Goal: Communication & Community: Ask a question

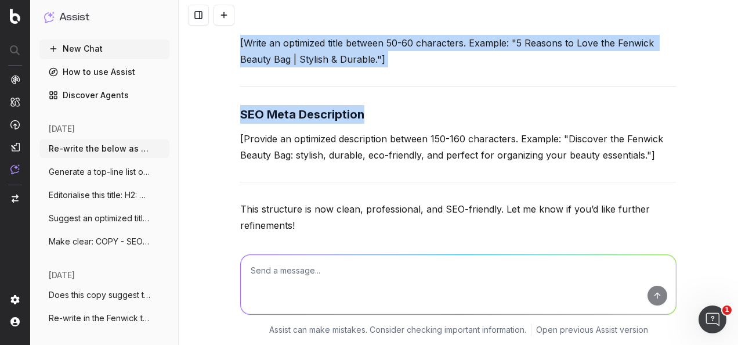
scroll to position [10601, 0]
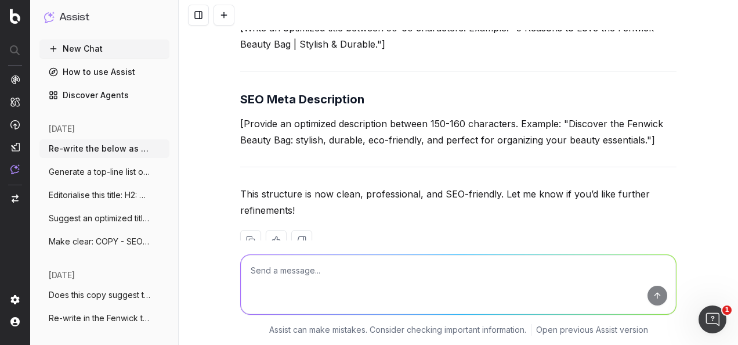
click at [349, 265] on textarea at bounding box center [458, 284] width 435 height 59
paste textarea "@[PERSON_NAME]-Pepra please would you be able to add about events / beauty serv…"
type textarea "what's the copy request? @[PERSON_NAME]-Pepra please would you be able to add a…"
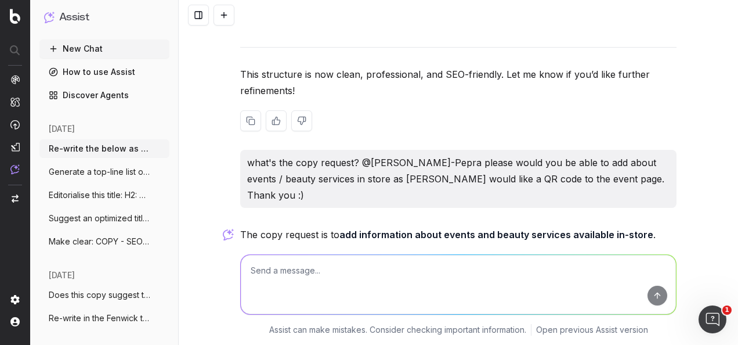
scroll to position [10793, 0]
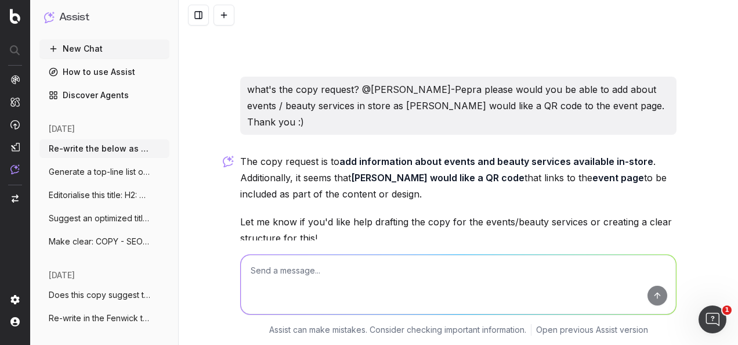
drag, startPoint x: 387, startPoint y: 151, endPoint x: 235, endPoint y: 113, distance: 156.8
drag, startPoint x: 235, startPoint y: 113, endPoint x: 287, endPoint y: 125, distance: 53.2
copy p "The copy request is to add information about events and beauty services availab…"
click at [342, 294] on textarea at bounding box center [458, 284] width 435 height 59
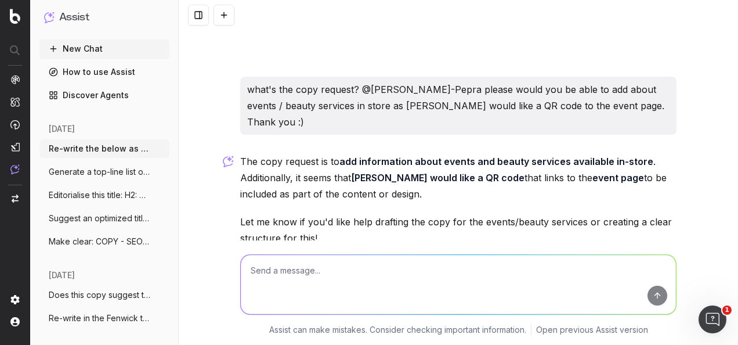
paste textarea "Write a generic line of copy in the Fenwick tone of voice speaking about events…"
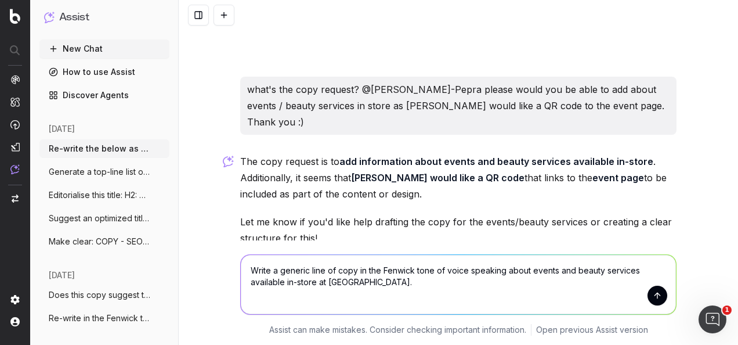
type textarea "Write a generic line of copy in the Fenwick tone of voice speaking about events…"
click at [654, 294] on button "submit" at bounding box center [657, 295] width 20 height 20
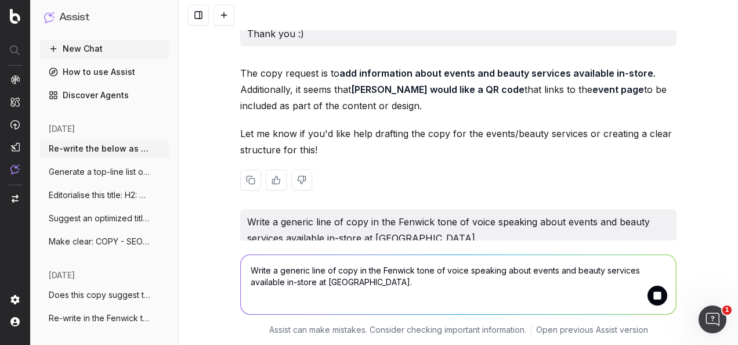
scroll to position [10909, 0]
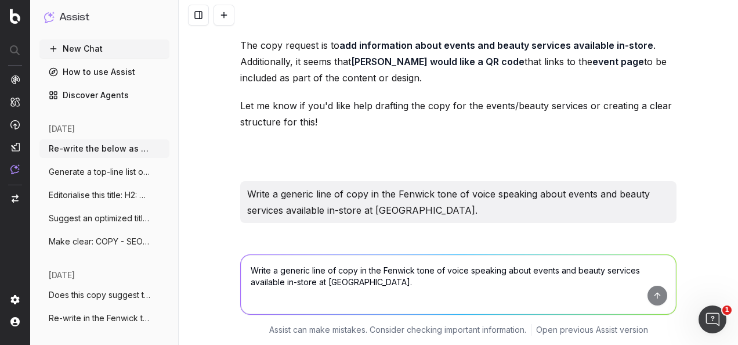
click at [524, 241] on p ""Discover exclusive events and indulgent beauty services at [GEOGRAPHIC_DATA] […" at bounding box center [458, 265] width 436 height 49
drag, startPoint x: 584, startPoint y: 224, endPoint x: 237, endPoint y: 211, distance: 346.6
click at [240, 241] on p ""Discover exclusive events and indulgent beauty services at [GEOGRAPHIC_DATA] […" at bounding box center [458, 265] width 436 height 49
drag, startPoint x: 237, startPoint y: 211, endPoint x: 244, endPoint y: 205, distance: 8.6
copy p ""Discover exclusive events and indulgent beauty services at [GEOGRAPHIC_DATA] […"
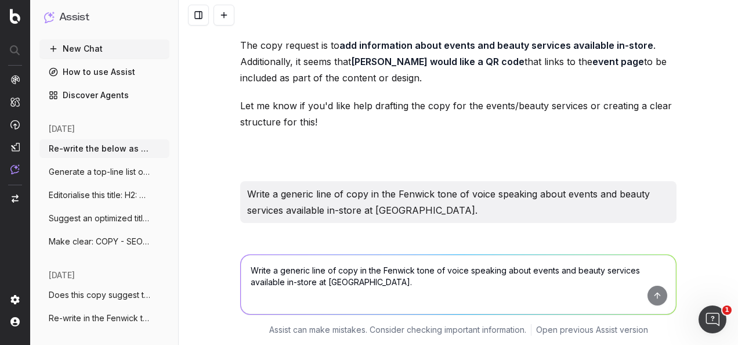
click at [359, 291] on textarea "Write a generic line of copy in the Fenwick tone of voice speaking about events…" at bounding box center [458, 284] width 435 height 59
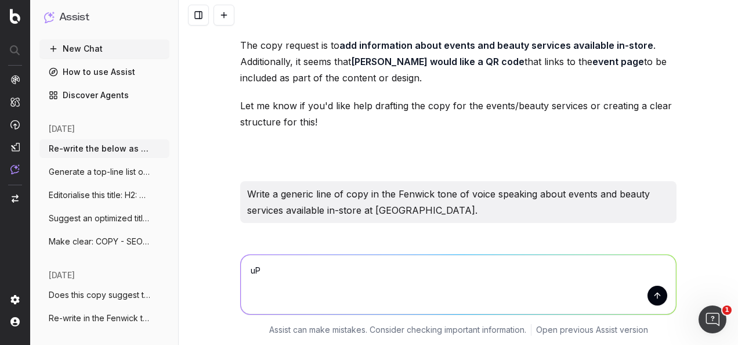
type textarea "u"
type textarea "Up to 50 off* - asterik before or after?"
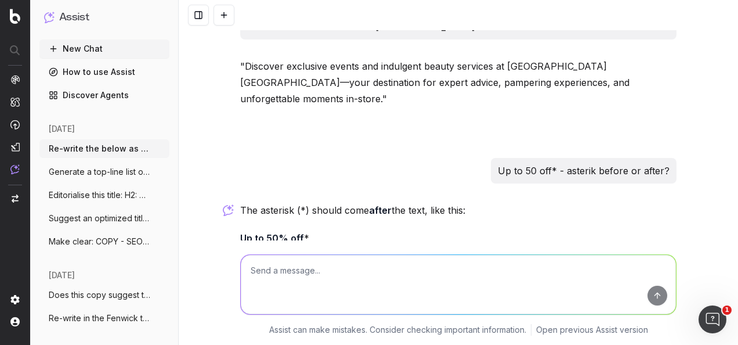
scroll to position [11132, 0]
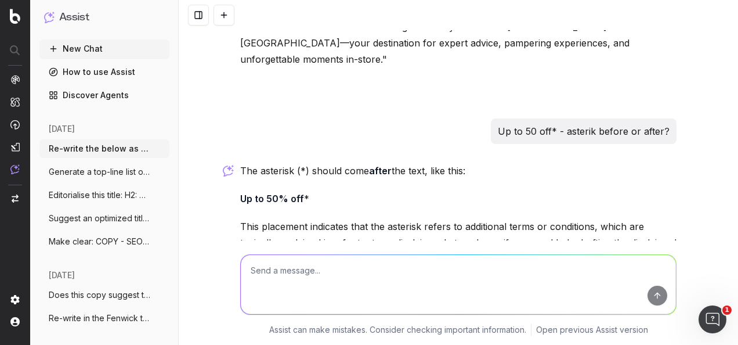
paste textarea "'Enjoy 50% off selected lines' - does this need an asterik?"
type textarea "'Enjoy 50% off selected lines' - does this need an asterik?"
drag, startPoint x: 651, startPoint y: 289, endPoint x: 636, endPoint y: 287, distance: 15.2
click at [649, 291] on button "submit" at bounding box center [657, 295] width 20 height 20
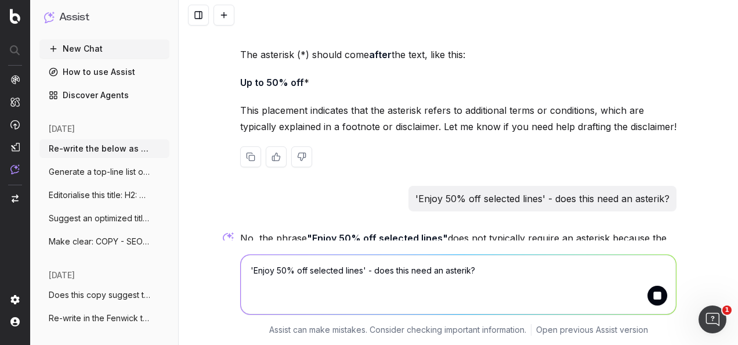
scroll to position [11281, 0]
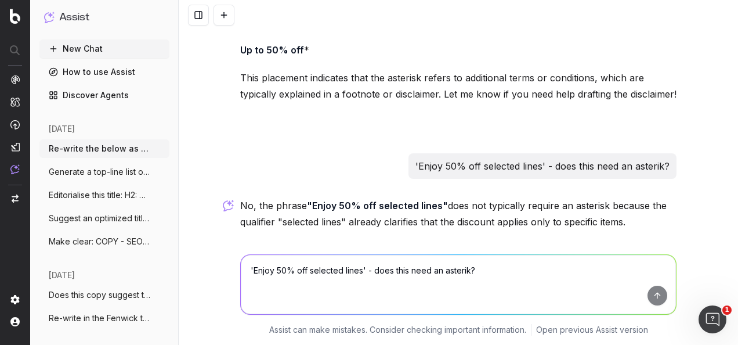
click at [413, 274] on textarea "'Enjoy 50% off selected lines' - does this need an asterik?" at bounding box center [458, 284] width 435 height 59
type textarea "d"
paste textarea "‘Mid Season Sale – Up to 50% Off’"
type textarea "Does this need an [PERSON_NAME]? ‘Mid Season Sale – Up to 50% Off’"
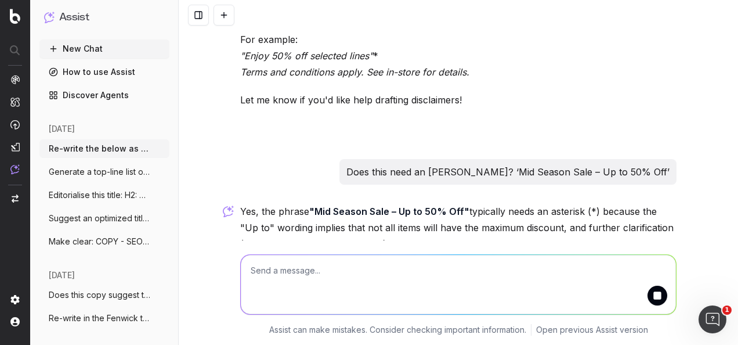
scroll to position [11557, 0]
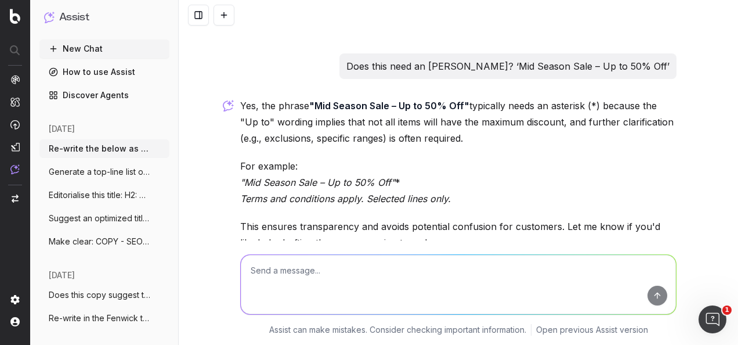
click at [372, 265] on textarea at bounding box center [458, 284] width 435 height 59
paste textarea "Should an instore sales message specifiy whether it's online or instore for cla…"
type textarea "Should an instore sales message specifiy whether it's online or instore for cla…"
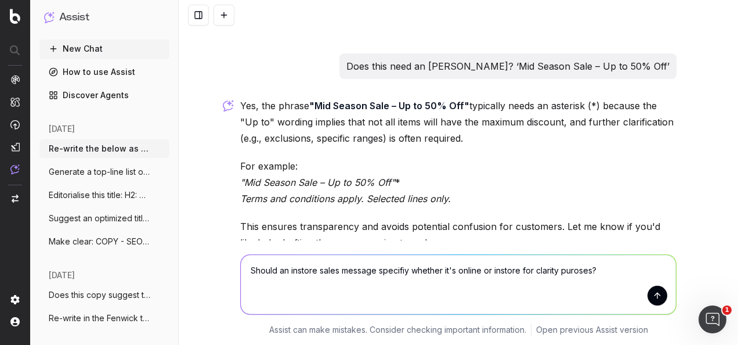
click at [623, 270] on textarea "Should an instore sales message specifiy whether it's online or instore for cla…" at bounding box center [458, 284] width 435 height 59
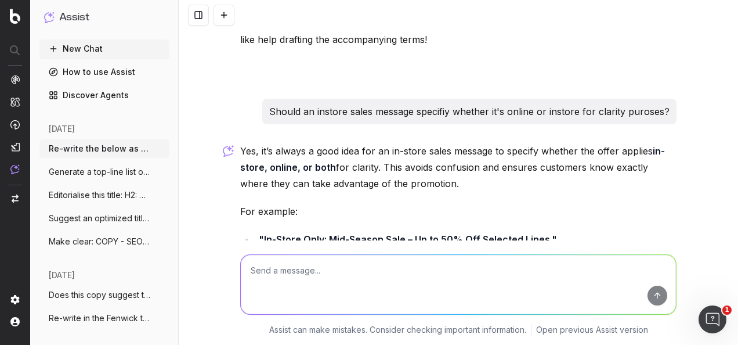
scroll to position [11975, 0]
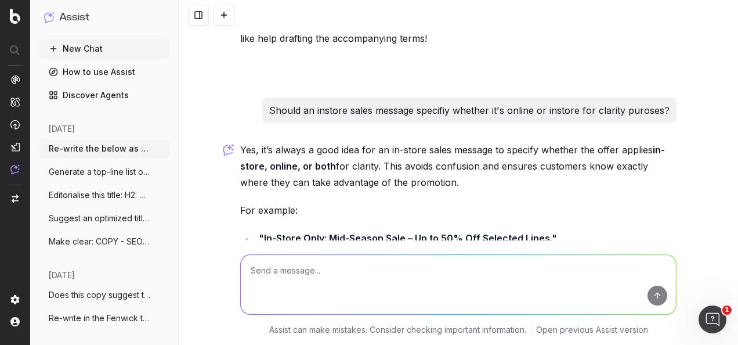
click at [386, 230] on li ""In-Store Only: Mid-Season Sale – Up to 50% Off Selected Lines."" at bounding box center [465, 238] width 421 height 16
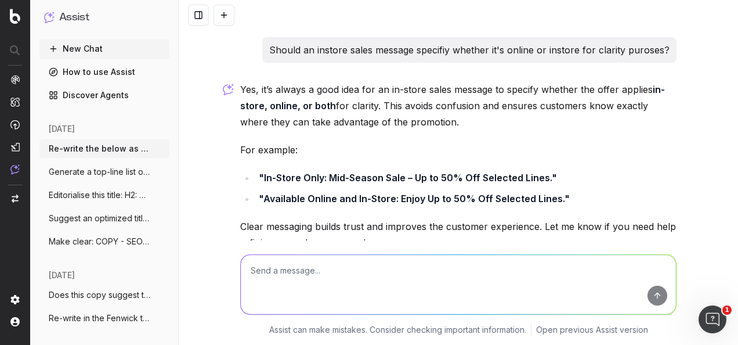
click at [308, 278] on textarea at bounding box center [458, 284] width 435 height 59
click at [328, 278] on textarea at bounding box center [458, 284] width 435 height 59
click at [331, 281] on textarea at bounding box center [458, 284] width 435 height 59
paste textarea "Would it make more sense for a swing tag to say: 'shop 25% off selected lines' …"
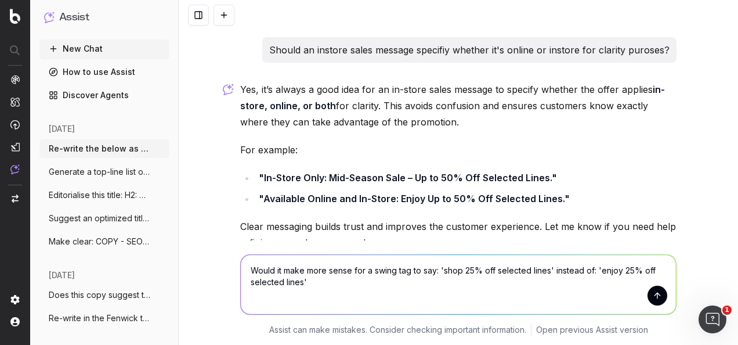
click at [378, 278] on textarea "Would it make more sense for a swing tag to say: 'shop 25% off selected lines' …" at bounding box center [458, 284] width 435 height 59
type textarea "Would it make more sense for a swing tag to say: 'shop 25% off selected lines' …"
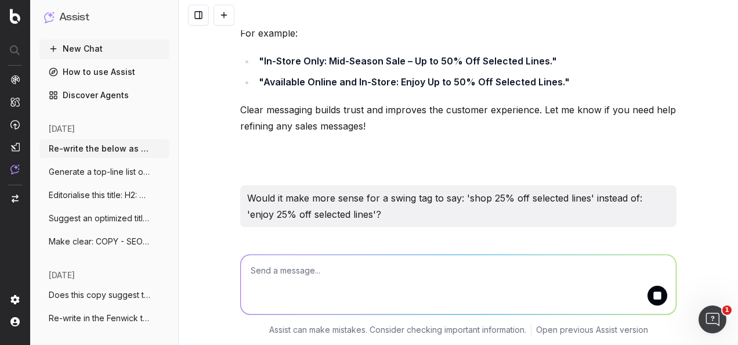
scroll to position [12170, 0]
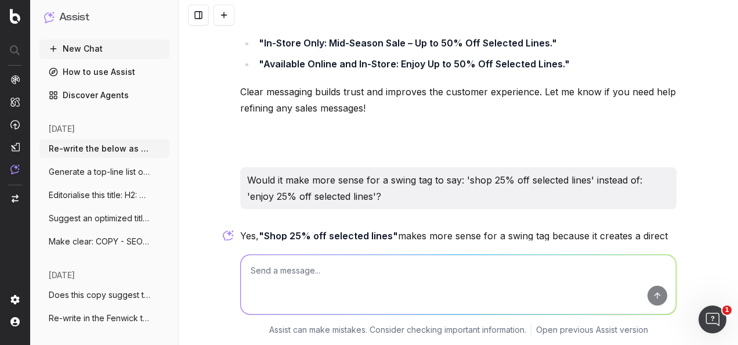
drag, startPoint x: 634, startPoint y: 204, endPoint x: 234, endPoint y: 175, distance: 400.2
drag, startPoint x: 234, startPoint y: 175, endPoint x: 258, endPoint y: 174, distance: 23.2
copy p "Yes, "Shop 25% off selected lines" makes more sense for a swing tag because it …"
click at [421, 278] on textarea at bounding box center [458, 284] width 435 height 59
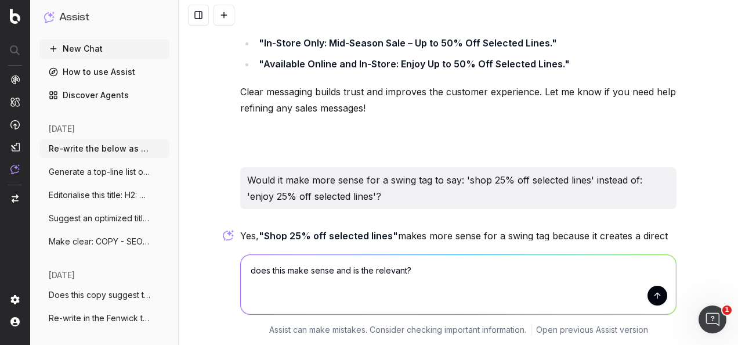
paste textarea "Should we update the copy: 'ENJOY 25% OFF SELECTED LINES' to: 'SHOP 25% OFF SEL…"
type textarea "does this make sense and is the relevant? Should we update the copy: 'ENJOY 25%…"
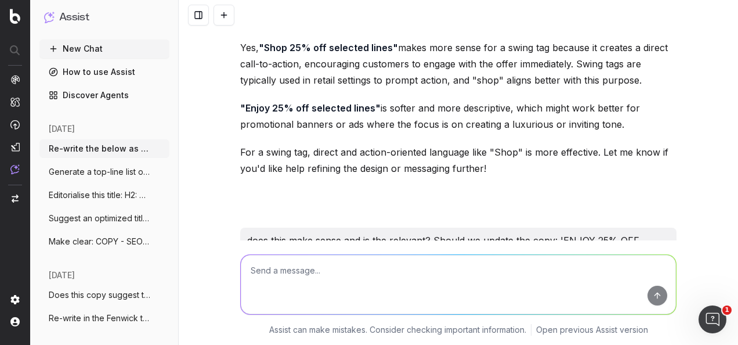
scroll to position [12416, 0]
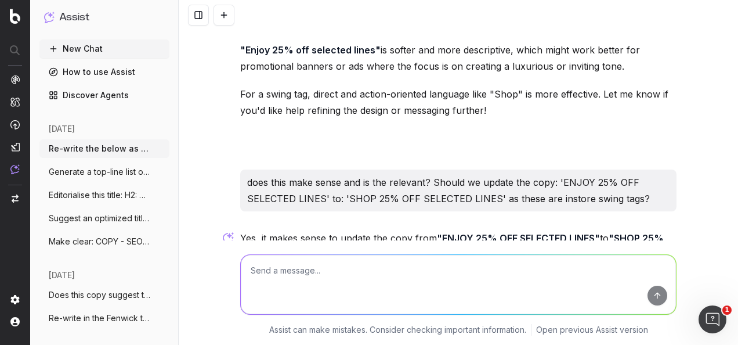
click at [381, 230] on p "Yes, it makes sense to update the copy from "ENJOY 25% OFF SELECTED LINES" to "…" at bounding box center [458, 246] width 436 height 32
click at [395, 286] on textarea at bounding box center [458, 284] width 435 height 59
paste textarea "Hi @Mithun Ramanandi please could you add Toy product noms here"
type textarea "sound clear: Hi @Mithun Ramanandi please could you add Toy product noms here"
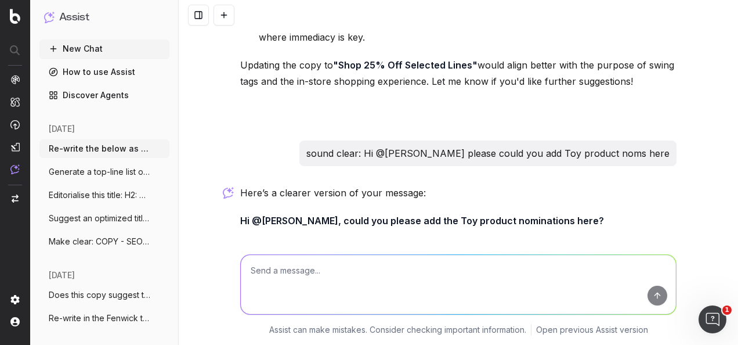
scroll to position [12757, 0]
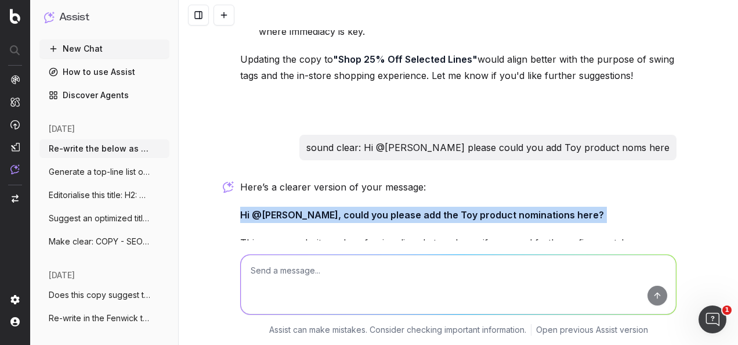
drag, startPoint x: 602, startPoint y: 153, endPoint x: 231, endPoint y: 144, distance: 370.8
drag, startPoint x: 231, startPoint y: 144, endPoint x: 366, endPoint y: 155, distance: 135.0
copy p "Hi @Mithun Ramanandi, could you please add the Toy product nominations here?"
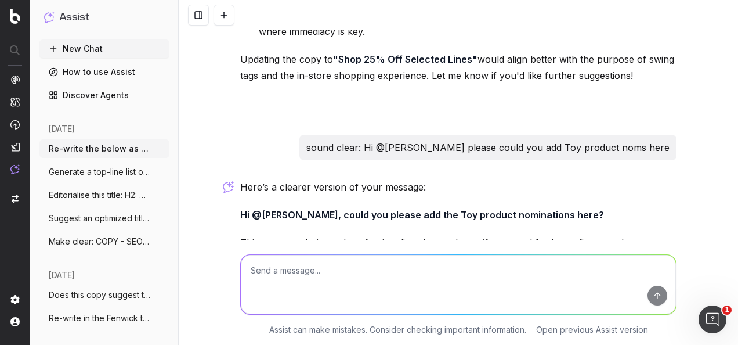
click at [350, 280] on textarea at bounding box center [458, 284] width 435 height 59
paste textarea "Hi Mithun, hope you're well. I'm creating a Christmas Toys & Hampers article. P…"
type textarea "sound clear: Hi Mithun, hope you're well. I'm creating a Christmas Toys & Hampe…"
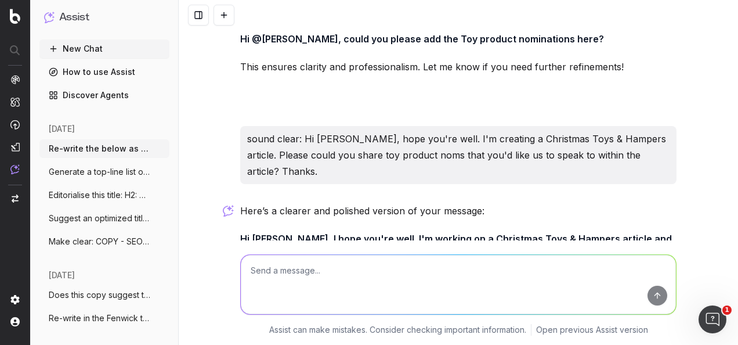
scroll to position [12989, 0]
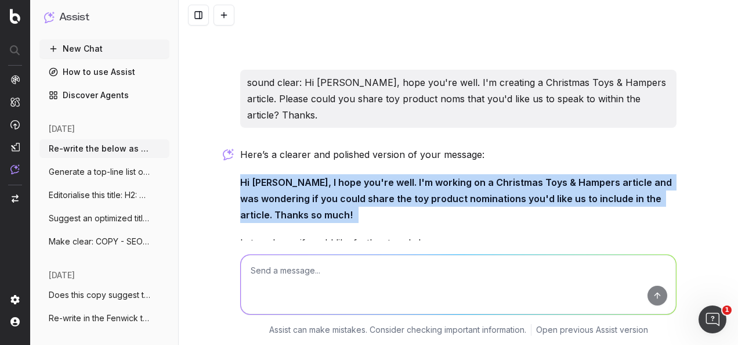
drag, startPoint x: 339, startPoint y: 155, endPoint x: 238, endPoint y: 120, distance: 107.2
click at [240, 174] on p "Hi Mithun, I hope you're well. I'm working on a Christmas Toys & Hampers articl…" at bounding box center [458, 198] width 436 height 49
drag, startPoint x: 238, startPoint y: 120, endPoint x: 256, endPoint y: 122, distance: 17.6
copy p "Hi Mithun, I hope you're well. I'm working on a Christmas Toys & Hampers articl…"
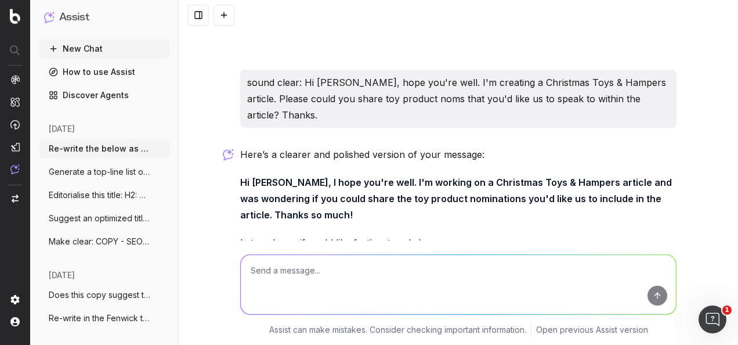
click at [395, 278] on textarea at bounding box center [458, 284] width 435 height 59
type textarea "s"
paste textarea "Hi Mel, I hope you're well. I'm working on a Christmas Toys & Hampers article a…"
type textarea "sound clear: Hi Mel, I hope you're well. I'm working on a Christmas Toys & Hamp…"
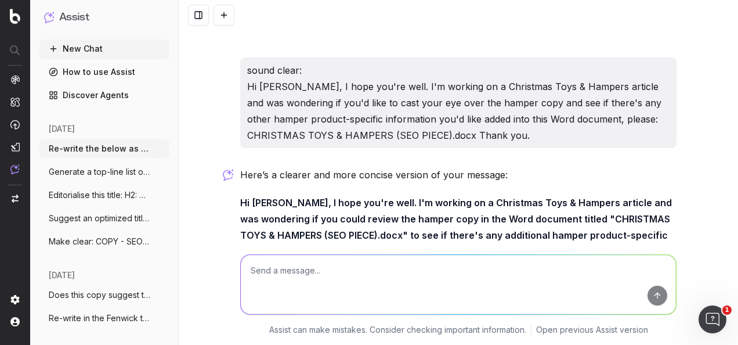
scroll to position [13270, 0]
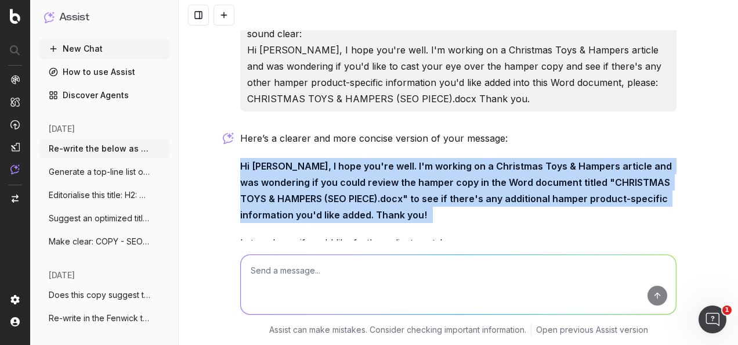
drag, startPoint x: 340, startPoint y: 153, endPoint x: 234, endPoint y: 104, distance: 116.3
drag, startPoint x: 234, startPoint y: 104, endPoint x: 274, endPoint y: 114, distance: 40.5
copy p "Hi Mel, I hope you're well. I'm working on a Christmas Toys & Hampers article a…"
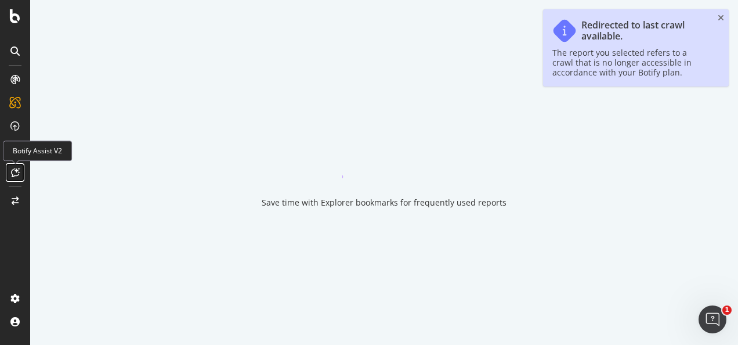
click at [14, 174] on icon at bounding box center [15, 172] width 9 height 9
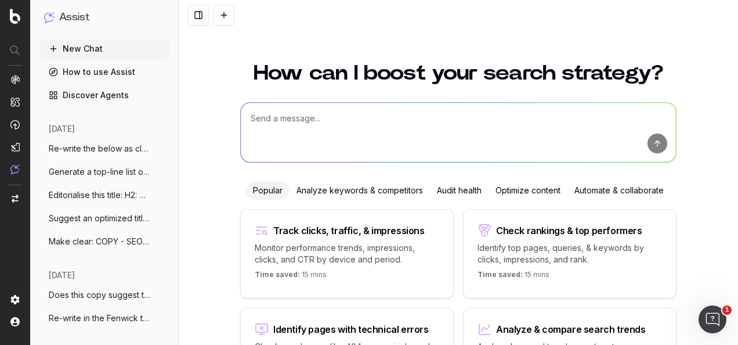
click at [315, 139] on textarea at bounding box center [458, 132] width 435 height 59
paste textarea "Hi Mel, I hope you're well. I'm working on a Christmas Toys & Hampers article a…"
type textarea "sound clear: Hi Mel, I hope you're well. I'm working on a Christmas Toys & Hamp…"
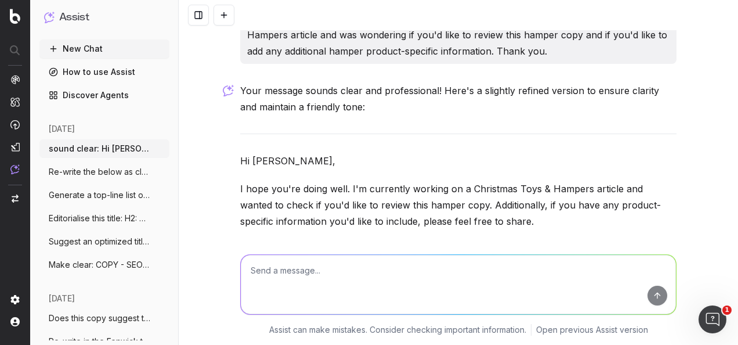
scroll to position [106, 0]
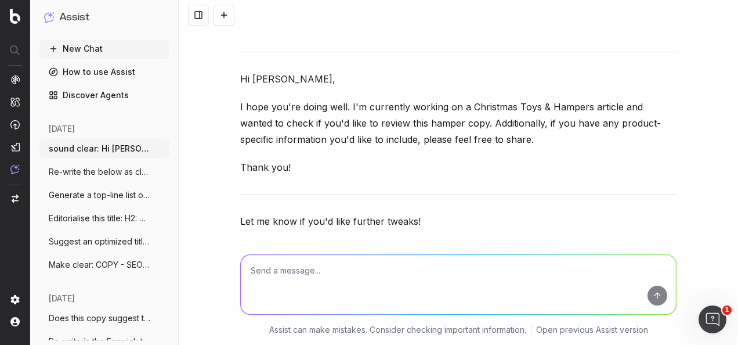
drag, startPoint x: 292, startPoint y: 169, endPoint x: 236, endPoint y: 69, distance: 114.6
click at [240, 69] on div "Your message sounds clear and professional! Here's a slightly refined version t…" at bounding box center [458, 141] width 436 height 280
drag, startPoint x: 236, startPoint y: 69, endPoint x: 245, endPoint y: 82, distance: 16.3
copy div "Hi Mel, I hope you're doing well. I'm currently working on a Christmas Toys & H…"
click at [455, 262] on textarea at bounding box center [458, 284] width 435 height 59
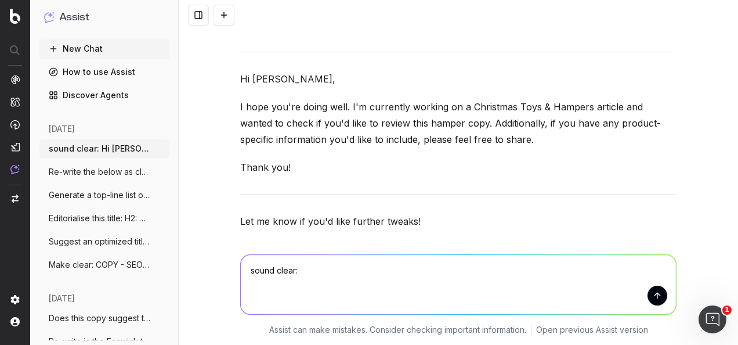
paste textarea "Hi Mel, I hope you're doing well. I'm currently working on a Christmas Toys & H…"
type textarea "sound clear: Hi Mel, I hope you're doing well. I'm currently working on a Chris…"
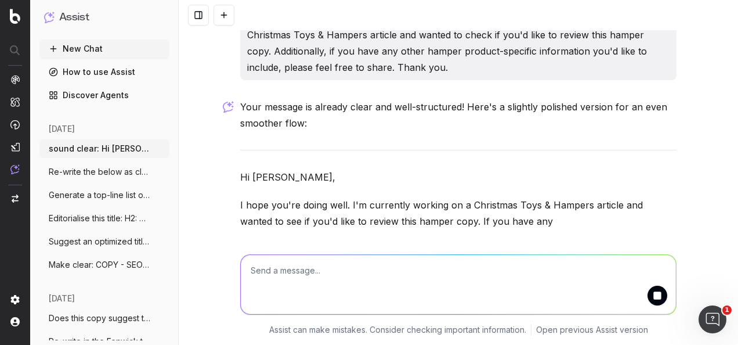
scroll to position [478, 0]
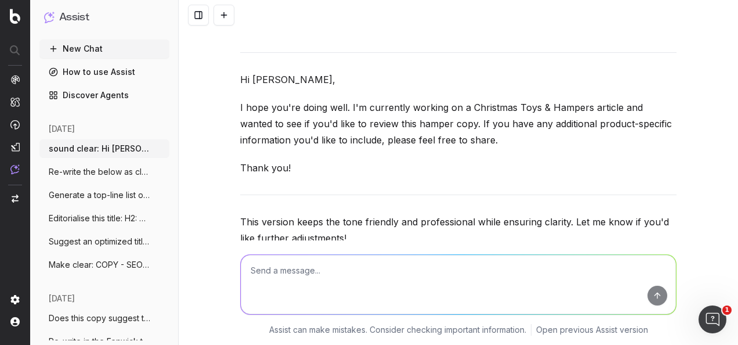
drag, startPoint x: 235, startPoint y: 143, endPoint x: 232, endPoint y: 77, distance: 66.2
drag, startPoint x: 232, startPoint y: 77, endPoint x: 255, endPoint y: 79, distance: 23.4
copy div "Hi Mel, I hope you're doing well. I'm currently working on a Christmas Toys & H…"
